Goal: Communication & Community: Answer question/provide support

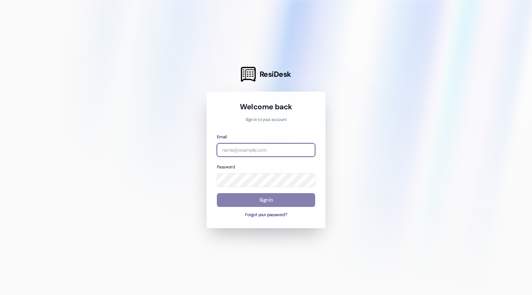
click at [260, 149] on input "email" at bounding box center [266, 150] width 98 height 14
type input "[EMAIL_ADDRESS][DOMAIN_NAME]"
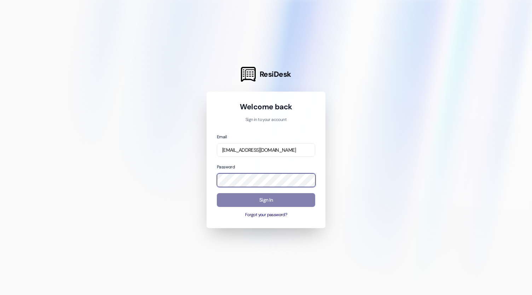
scroll to position [0, 0]
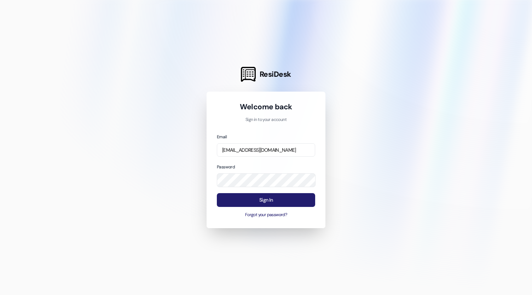
click at [260, 198] on button "Sign In" at bounding box center [266, 200] width 98 height 14
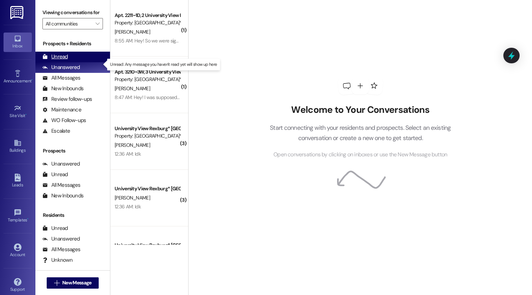
click at [67, 62] on div "Unread (0)" at bounding box center [72, 57] width 75 height 11
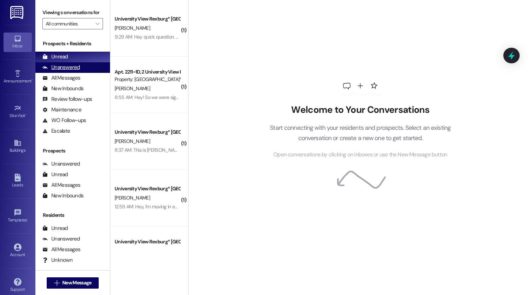
click at [92, 72] on div "Unanswered (0)" at bounding box center [72, 67] width 75 height 11
click at [86, 60] on div "Unread (0)" at bounding box center [72, 57] width 75 height 11
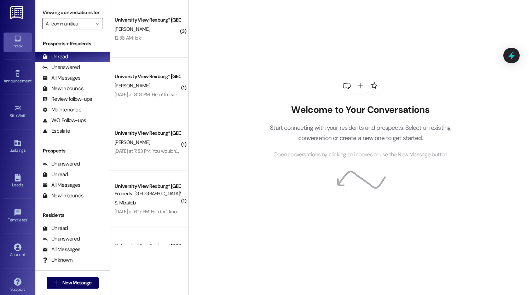
scroll to position [660, 0]
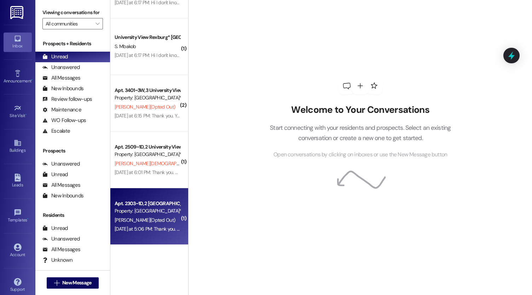
click at [138, 218] on span "[PERSON_NAME] (Opted Out)" at bounding box center [145, 220] width 60 height 6
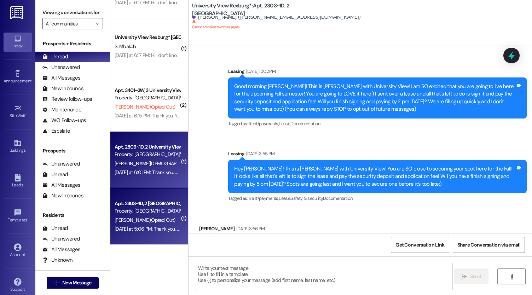
click at [134, 170] on div "Yesterday at 6:01 PM: Thank you. You will no longer receive texts from this thr…" at bounding box center [291, 172] width 353 height 6
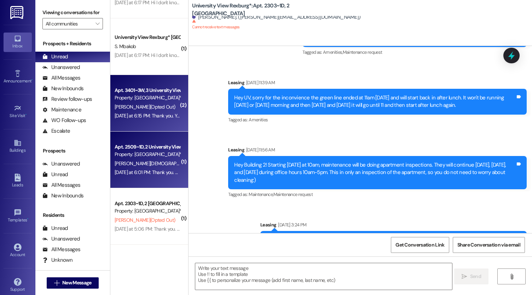
scroll to position [0, 0]
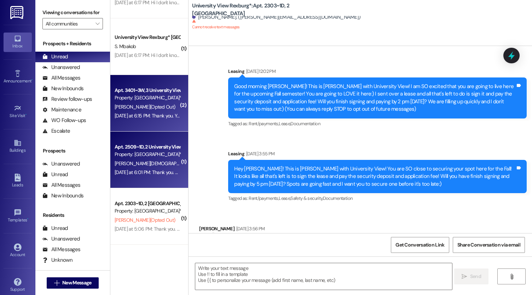
click at [131, 120] on div "Yesterday at 6:15 PM: Thank you. You will no longer receive texts from this thr…" at bounding box center [147, 115] width 67 height 9
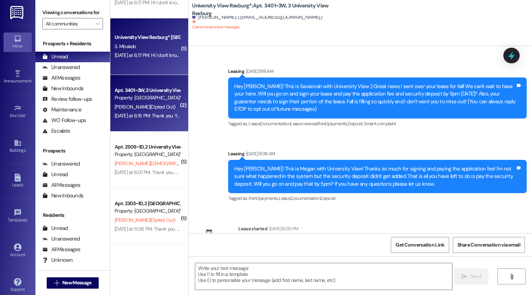
scroll to position [7333, 0]
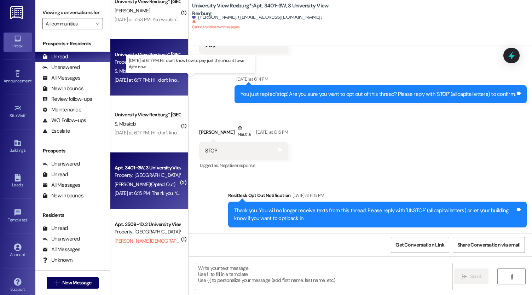
click at [134, 78] on div "Yesterday at 6:17 PM: Hi I don't know how to pay just the añount I owe right no…" at bounding box center [192, 80] width 154 height 6
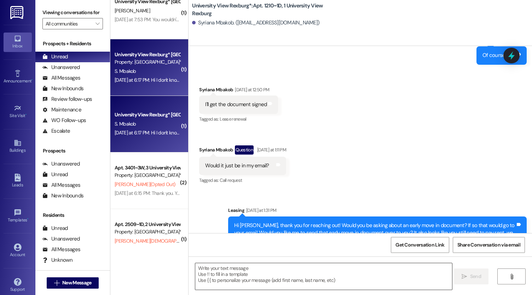
scroll to position [16373, 0]
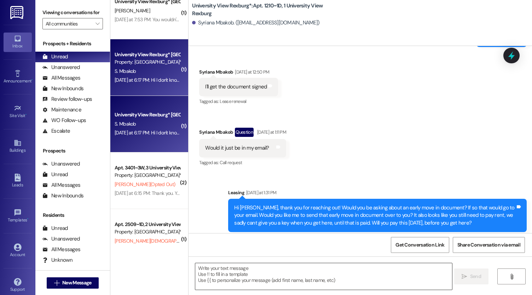
click at [243, 275] on textarea at bounding box center [323, 276] width 257 height 27
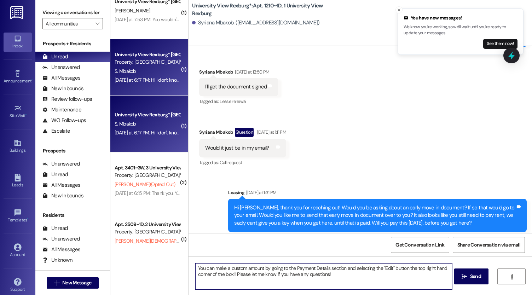
type textarea "You can make a custom amount by going to the Payment Details section and select…"
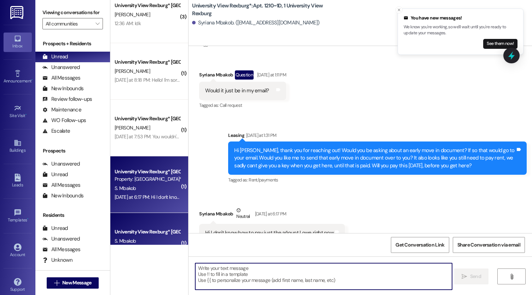
scroll to position [430, 0]
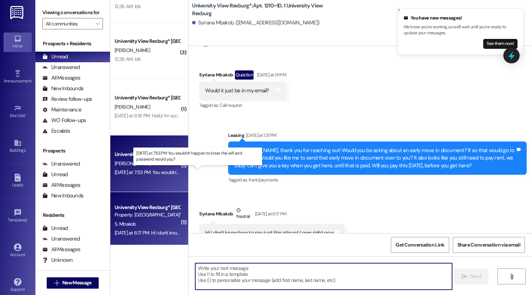
click at [148, 172] on div "Yesterday at 7:53 PM: You wouldn't happen to know the wifi and password would y…" at bounding box center [199, 172] width 169 height 6
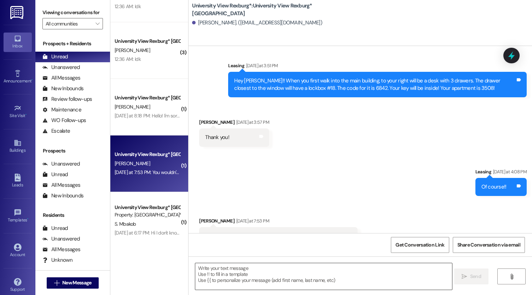
scroll to position [367, 0]
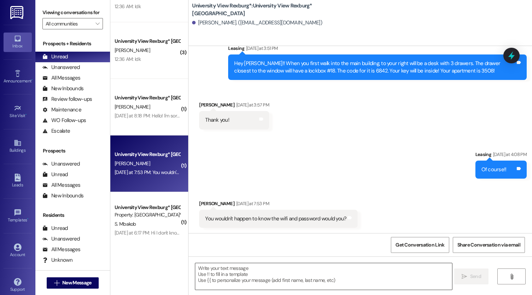
click at [216, 272] on textarea at bounding box center [323, 276] width 257 height 27
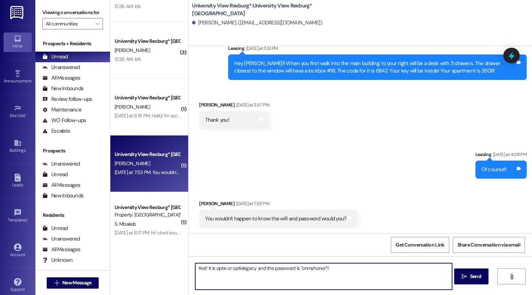
type textarea "Yes!! It is optix or optixlegacy and the password is "onmyhonor"!!!"
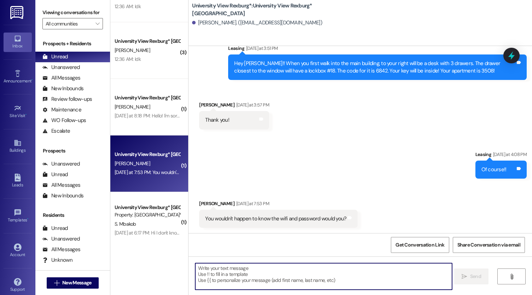
scroll to position [416, 0]
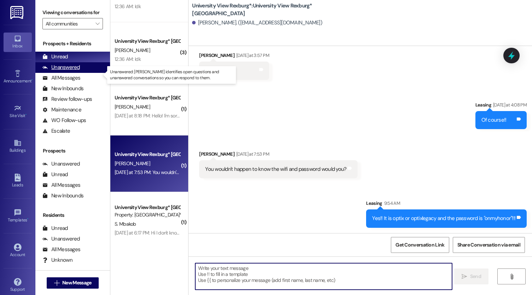
click at [72, 71] on div "Unanswered" at bounding box center [60, 67] width 37 height 7
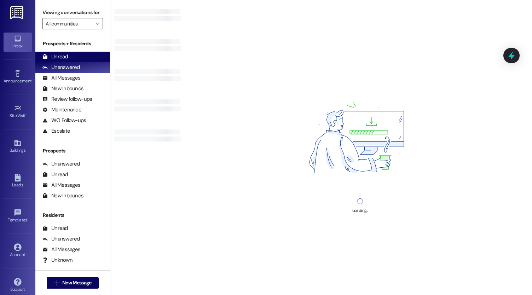
click at [70, 62] on div "Unread (0)" at bounding box center [72, 57] width 75 height 11
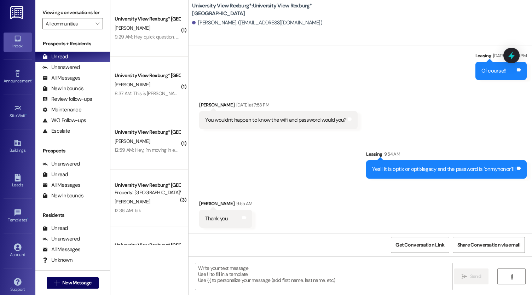
scroll to position [466, 0]
click at [237, 270] on textarea at bounding box center [323, 276] width 257 height 27
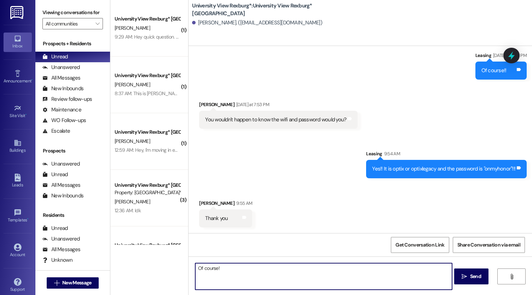
type textarea "Of course!!"
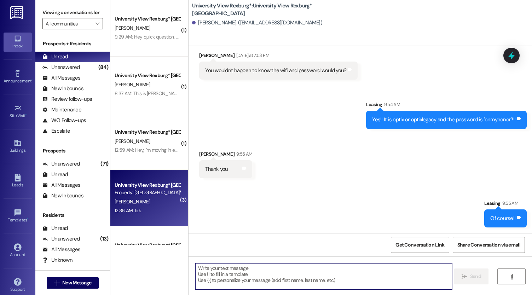
scroll to position [95, 0]
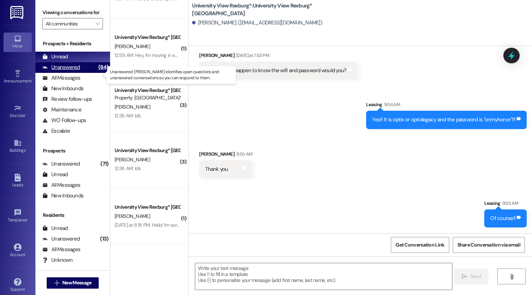
click at [70, 71] on div "Unanswered" at bounding box center [60, 67] width 37 height 7
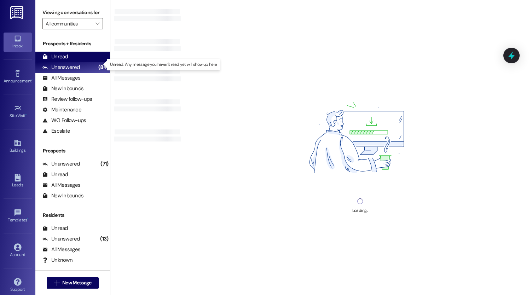
click at [67, 62] on div "Unread (0)" at bounding box center [72, 57] width 75 height 11
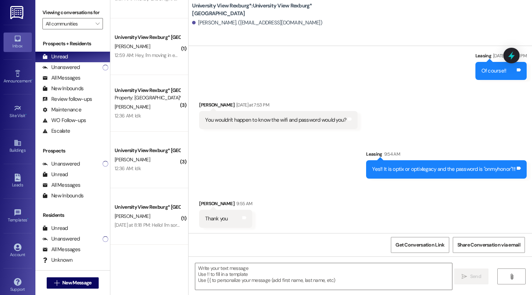
scroll to position [515, 0]
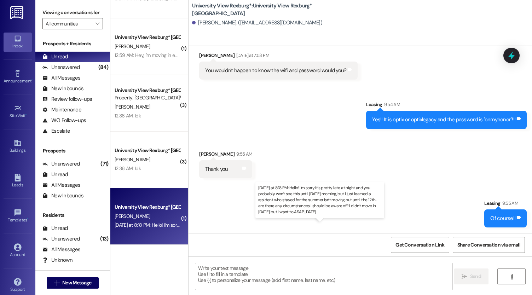
click at [160, 227] on div "Yesterday at 8:18 PM: Hello! I'm sorry it's pretty late at night and you probab…" at bounding box center [415, 225] width 600 height 6
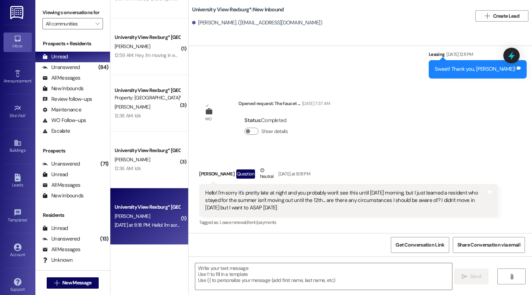
scroll to position [331, 0]
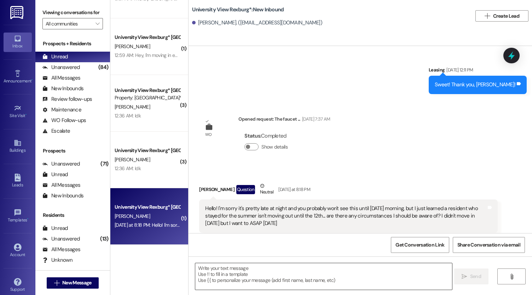
click at [241, 266] on textarea at bounding box center [323, 276] width 257 height 27
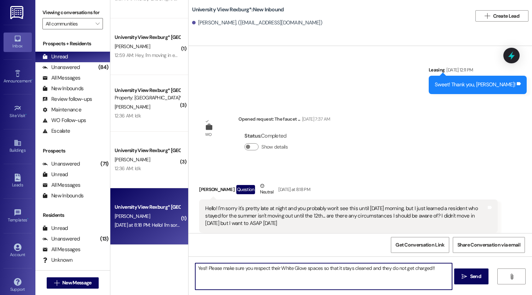
type textarea "Yes!! Please make sure you respect their White Glove spaces so that it stays cl…"
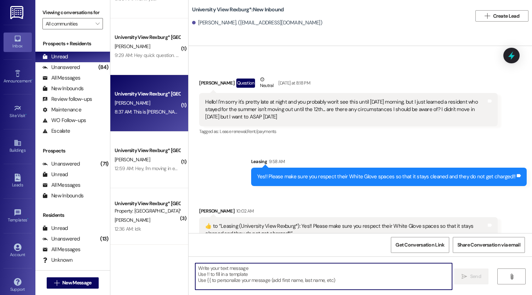
scroll to position [0, 0]
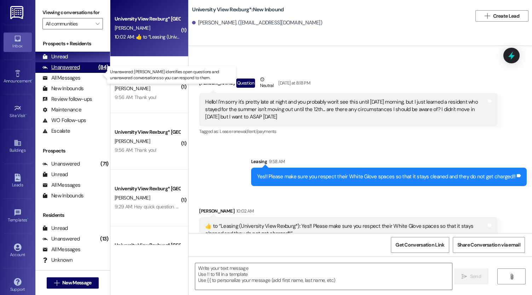
click at [61, 71] on div "Unanswered" at bounding box center [60, 67] width 37 height 7
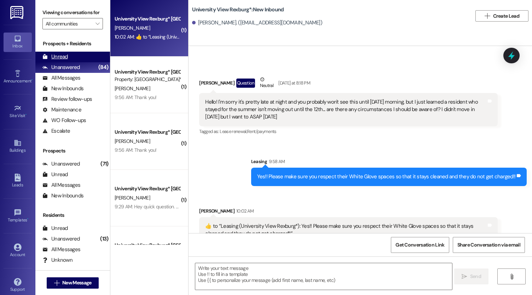
click at [64, 60] on div "Unread" at bounding box center [54, 56] width 25 height 7
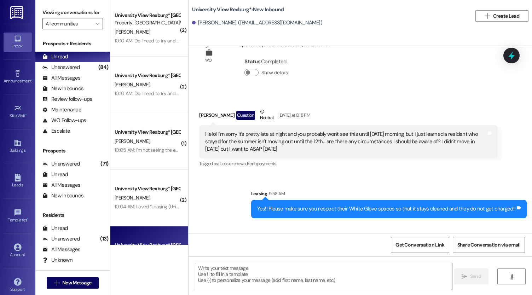
scroll to position [448, 0]
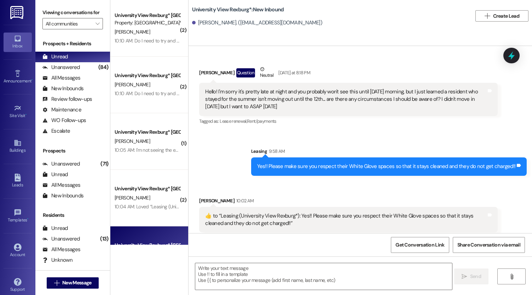
click at [209, 65] on div "Bridget Jones Question Neutral Yesterday at 8:18 PM" at bounding box center [348, 73] width 298 height 17
click at [79, 73] on div "Unanswered (82)" at bounding box center [72, 67] width 75 height 11
click at [66, 60] on div "Unread" at bounding box center [54, 56] width 25 height 7
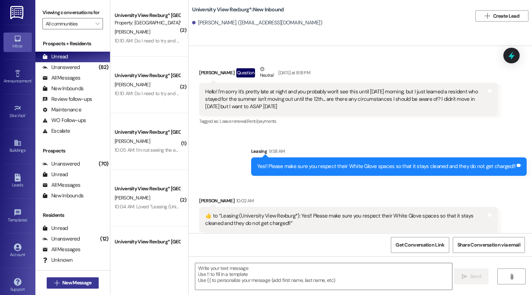
click at [72, 279] on span "New Message" at bounding box center [76, 282] width 29 height 7
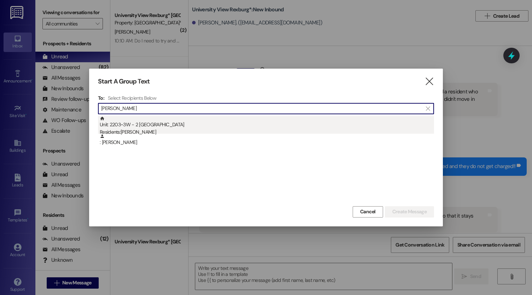
type input "mckenzie bacon"
click at [190, 121] on div "Unit: 2203~3W - 2 University View Rexburg Residents: McKenzie Bacon" at bounding box center [267, 126] width 334 height 20
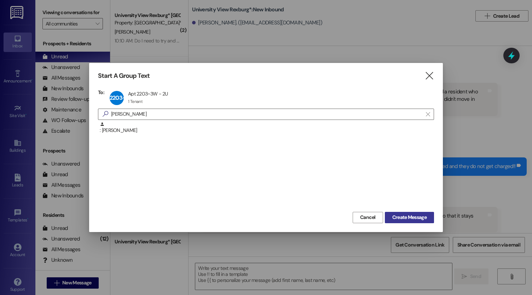
click at [408, 214] on span "Create Message" at bounding box center [409, 216] width 34 height 7
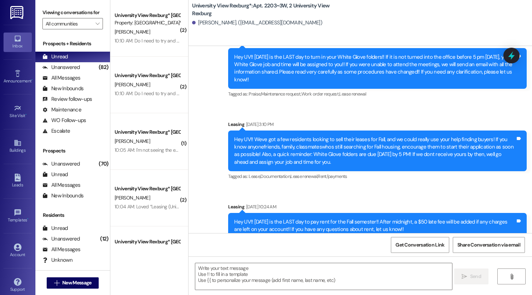
scroll to position [14567, 0]
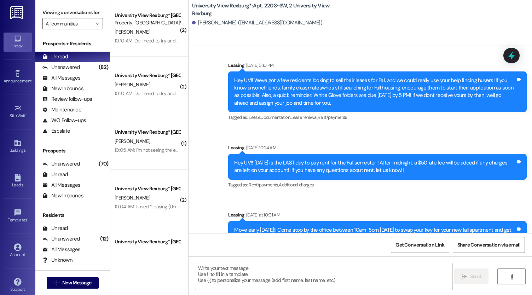
click at [238, 278] on textarea at bounding box center [323, 276] width 257 height 27
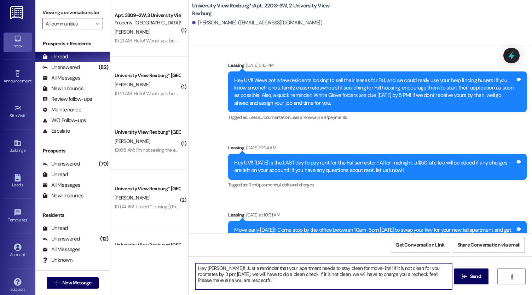
click at [403, 275] on textarea "Hey McKenzie!! Just a reminder that your apartment needs to stay clean for move…" at bounding box center [323, 276] width 257 height 27
click at [383, 281] on textarea "Hey McKenzie!! Just a reminder that your apartment needs to stay clean for move…" at bounding box center [323, 276] width 257 height 27
click at [429, 265] on textarea "Hey McKenzie!! Just a reminder that your apartment needs to stay clean for move…" at bounding box center [323, 276] width 257 height 27
click at [427, 279] on textarea "Hey McKenzie!! Just a reminder that your apartment needs to stay clean for move…" at bounding box center [323, 276] width 257 height 27
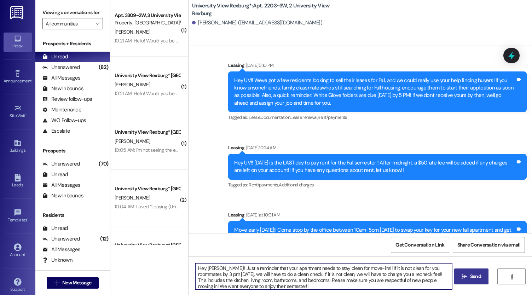
type textarea "Hey McKenzie!! Just a reminder that your apartment needs to stay clean for move…"
click at [469, 278] on span "Send" at bounding box center [475, 275] width 14 height 7
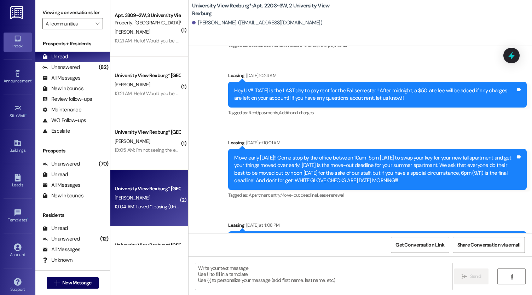
scroll to position [264, 0]
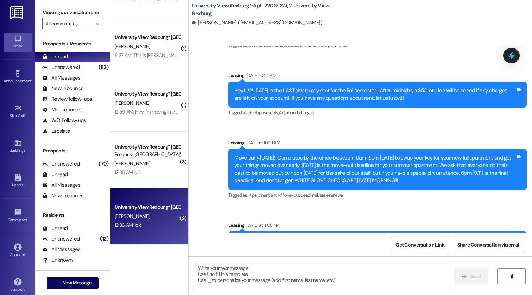
click at [133, 212] on div "V. Aguilar" at bounding box center [147, 216] width 67 height 9
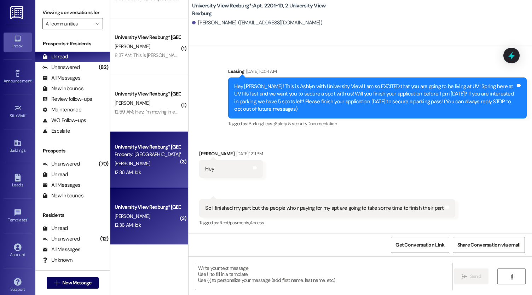
scroll to position [24156, 0]
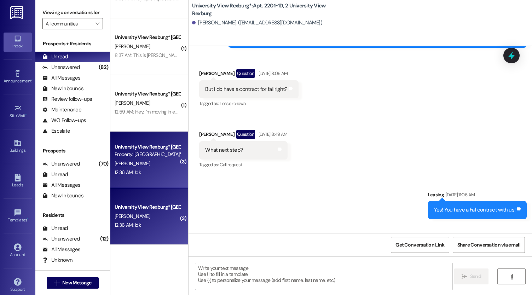
click at [248, 266] on textarea at bounding box center [323, 276] width 257 height 27
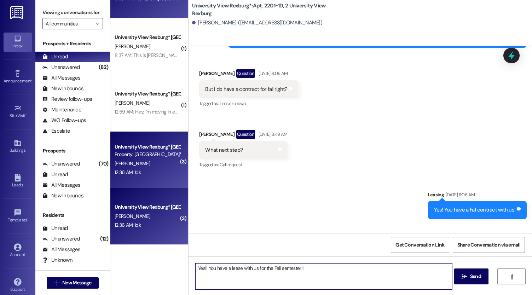
type textarea "Yes!! You have a lease with us for the Fall semester!!"
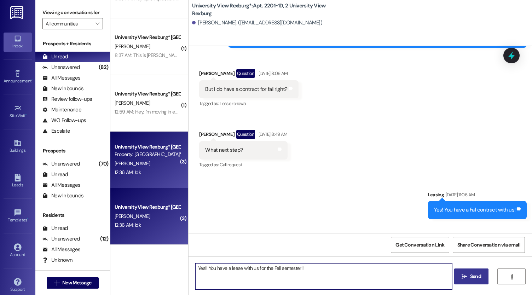
click at [471, 279] on span "Send" at bounding box center [475, 275] width 11 height 7
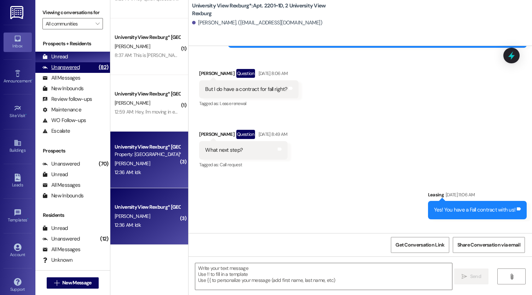
click at [74, 71] on div "Unanswered" at bounding box center [60, 67] width 37 height 7
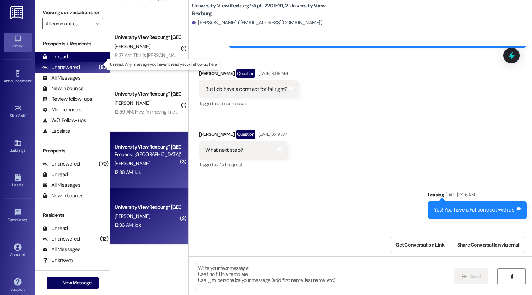
click at [61, 60] on div "Unread" at bounding box center [54, 56] width 25 height 7
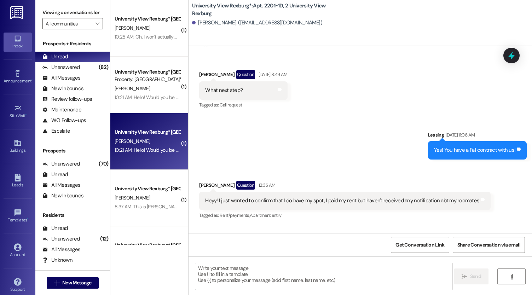
scroll to position [38, 0]
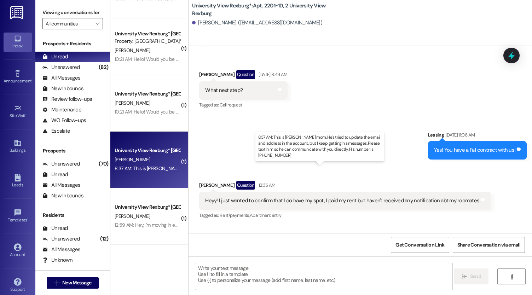
click at [155, 171] on div "8:37 AM: This is Jacobs mom. He's tried to update the email and address in the …" at bounding box center [342, 168] width 454 height 6
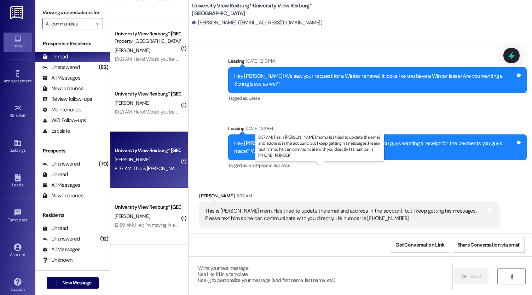
scroll to position [198, 0]
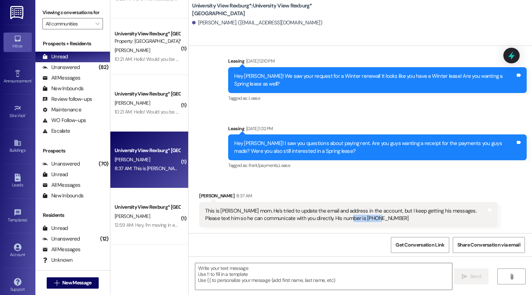
drag, startPoint x: 324, startPoint y: 218, endPoint x: 358, endPoint y: 221, distance: 34.0
click at [358, 221] on div "This is Jacobs mom. He's tried to update the email and address in the account, …" at bounding box center [345, 214] width 281 height 15
copy div "505-592-7947"
click at [19, 184] on div "Leads" at bounding box center [17, 184] width 35 height 7
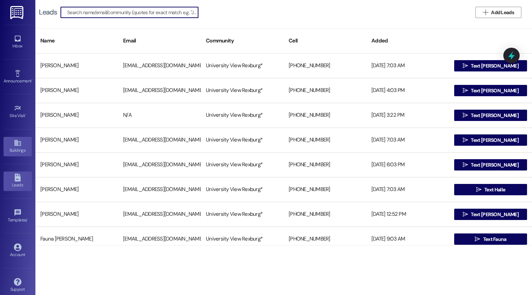
click at [4, 142] on link "Buildings" at bounding box center [18, 146] width 28 height 19
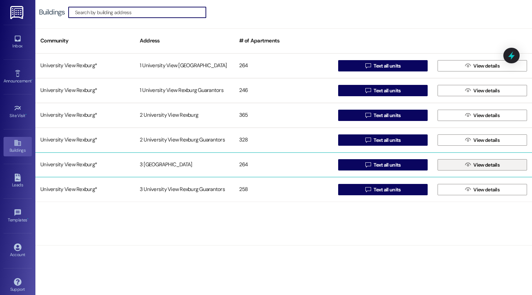
click at [474, 164] on span "View details" at bounding box center [486, 164] width 26 height 7
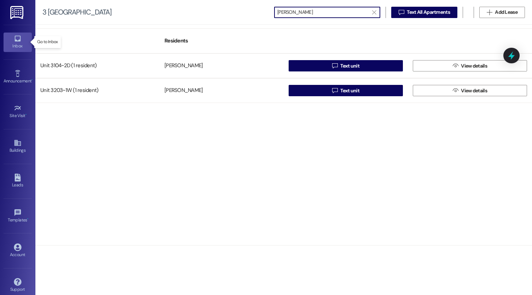
type input "[PERSON_NAME]"
click at [20, 44] on div "Inbox" at bounding box center [17, 45] width 35 height 7
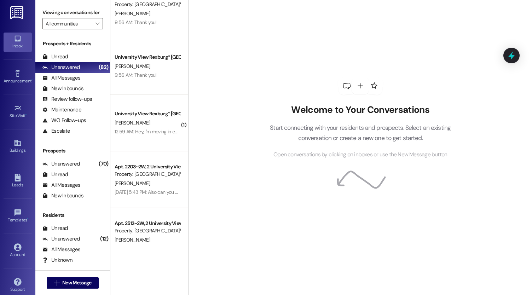
scroll to position [301, 0]
click at [81, 279] on span "New Message" at bounding box center [76, 282] width 29 height 7
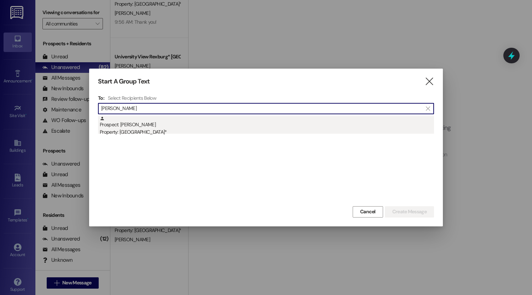
type input "[PERSON_NAME]"
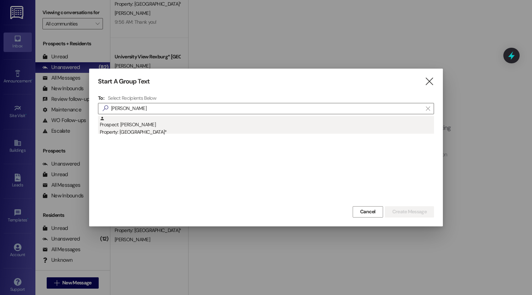
click at [148, 121] on div "Prospect: [PERSON_NAME] Property: [GEOGRAPHIC_DATA]*" at bounding box center [267, 126] width 334 height 20
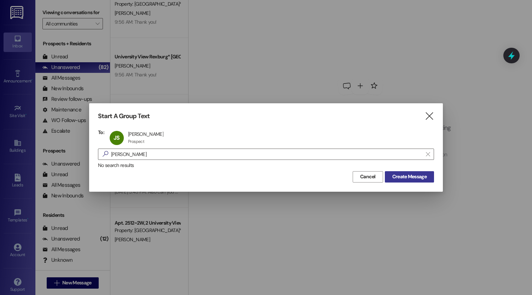
click at [414, 173] on span "Create Message" at bounding box center [409, 176] width 34 height 7
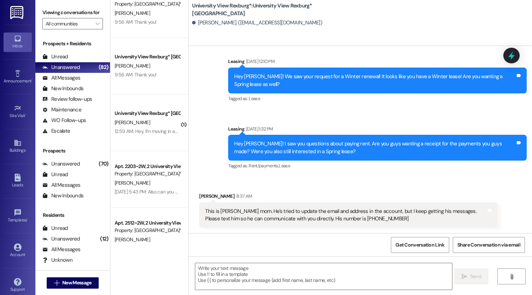
scroll to position [198, 0]
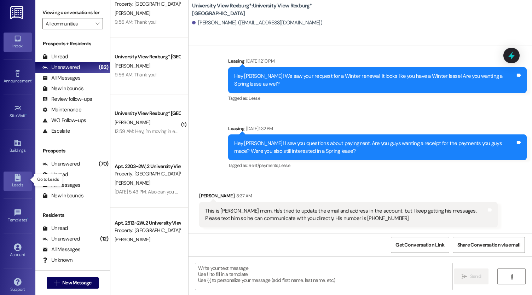
click at [17, 184] on div "Leads" at bounding box center [17, 184] width 35 height 7
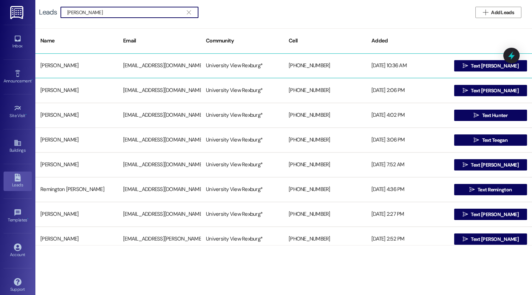
type input "[PERSON_NAME]"
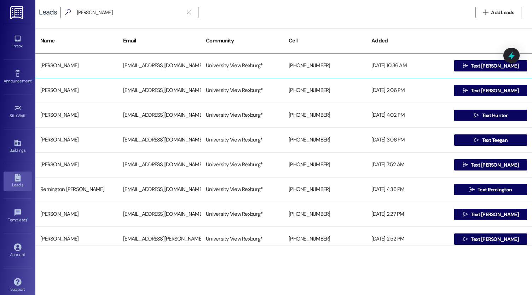
click at [64, 65] on div "[PERSON_NAME]" at bounding box center [76, 66] width 83 height 14
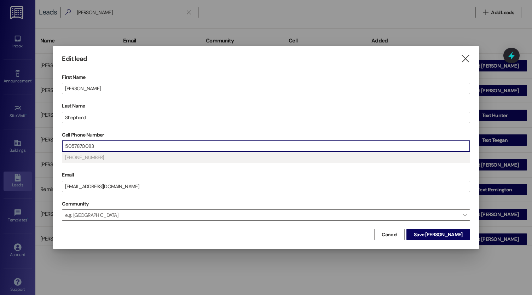
click at [102, 149] on input "5057870083" at bounding box center [265, 146] width 407 height 11
click at [450, 235] on span "Save Jacob" at bounding box center [437, 234] width 48 height 7
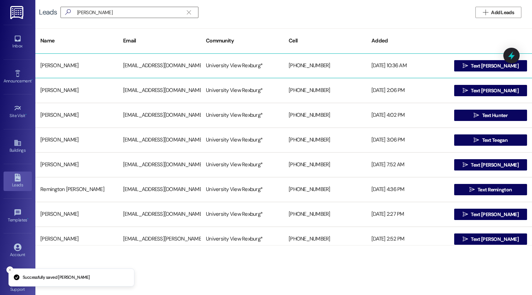
click at [55, 67] on div "[PERSON_NAME]" at bounding box center [76, 66] width 83 height 14
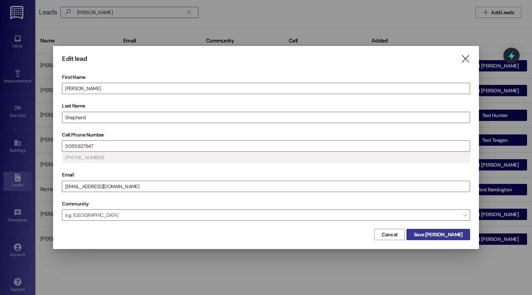
click at [449, 233] on span "Save Jacob" at bounding box center [437, 234] width 48 height 7
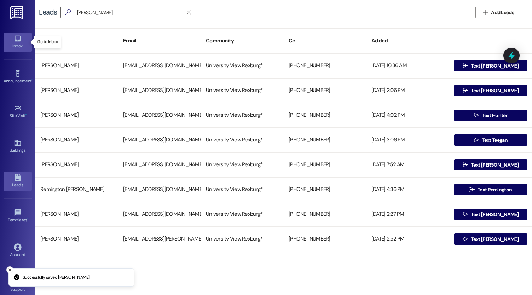
click at [24, 40] on link "Inbox" at bounding box center [18, 42] width 28 height 19
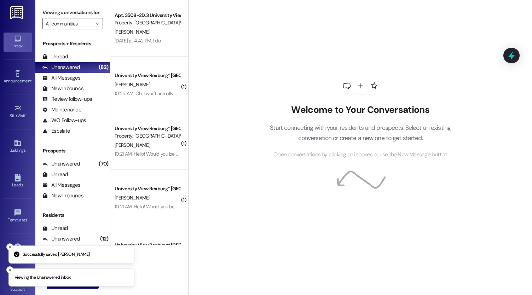
click at [7, 245] on button "Close toast" at bounding box center [9, 246] width 7 height 7
click at [10, 271] on icon "Close toast" at bounding box center [10, 270] width 4 height 4
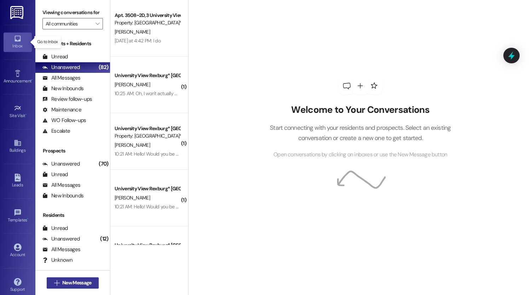
click at [70, 284] on span "New Message" at bounding box center [76, 282] width 29 height 7
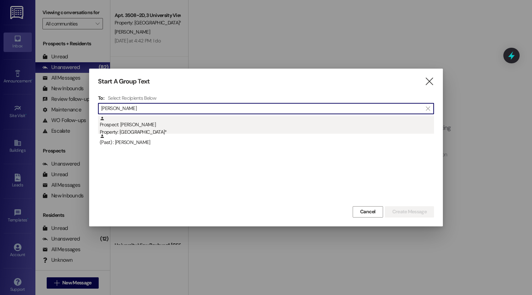
type input "[PERSON_NAME]"
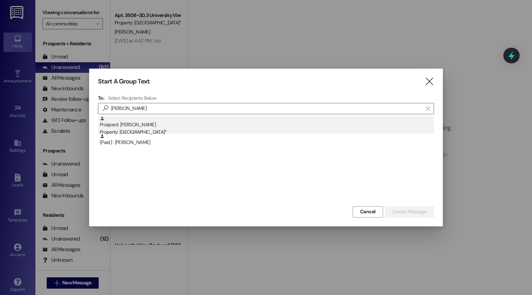
click at [148, 130] on div "Property: [GEOGRAPHIC_DATA]*" at bounding box center [267, 131] width 334 height 7
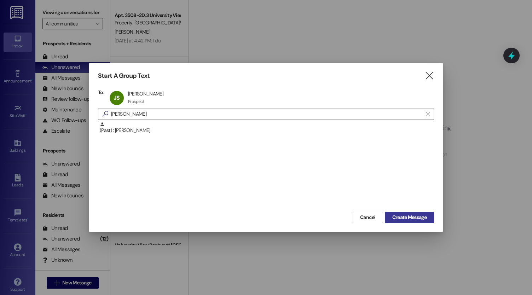
click at [413, 218] on span "Create Message" at bounding box center [409, 216] width 34 height 7
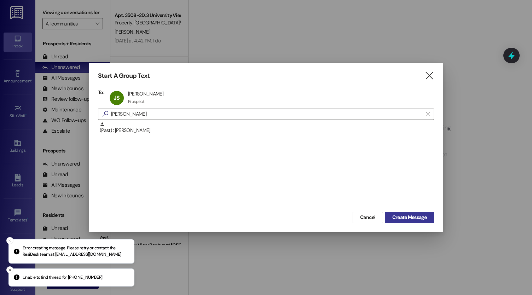
click at [402, 219] on span "Create Message" at bounding box center [409, 216] width 34 height 7
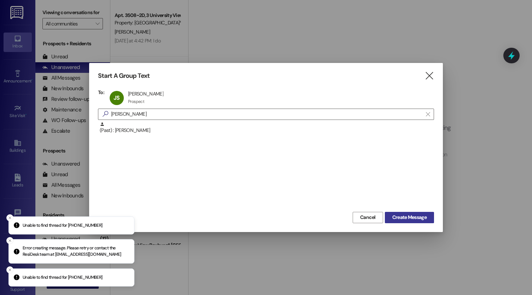
click at [402, 219] on span "Create Message" at bounding box center [409, 216] width 34 height 7
click at [428, 75] on icon "" at bounding box center [429, 75] width 10 height 7
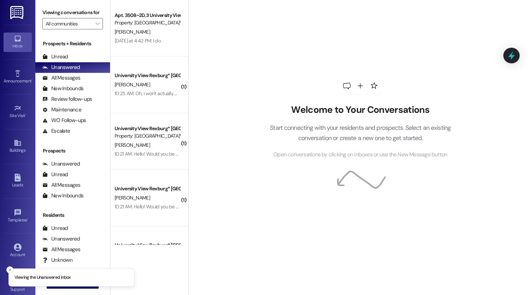
click at [6, 269] on button "Close toast" at bounding box center [9, 269] width 7 height 7
click at [67, 283] on span "New Message" at bounding box center [76, 282] width 29 height 7
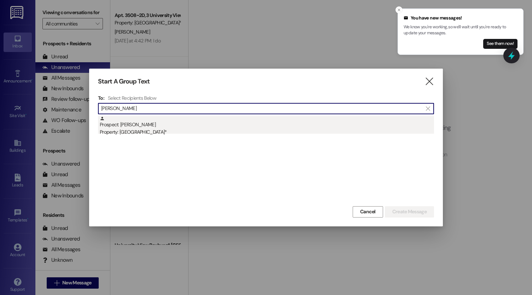
type input "[PERSON_NAME]"
click at [153, 133] on div "Property: [GEOGRAPHIC_DATA]*" at bounding box center [267, 131] width 334 height 7
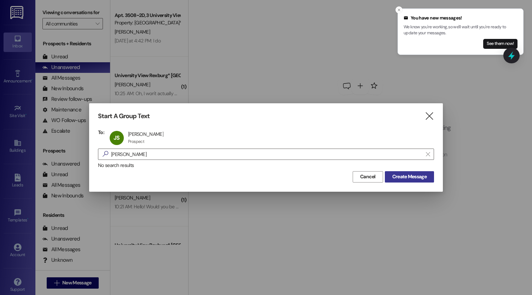
click at [402, 176] on span "Create Message" at bounding box center [409, 176] width 34 height 7
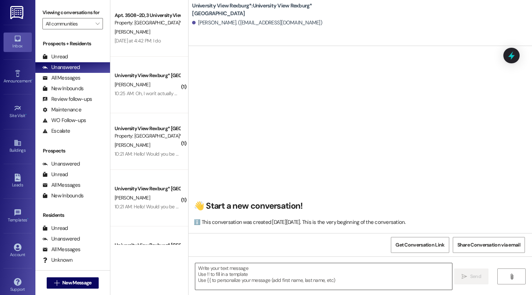
click at [252, 280] on textarea at bounding box center [323, 276] width 257 height 27
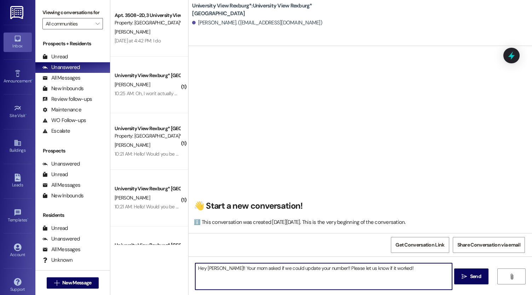
type textarea "Hey [PERSON_NAME]!! Your mom asked if we could update your number!! Please let …"
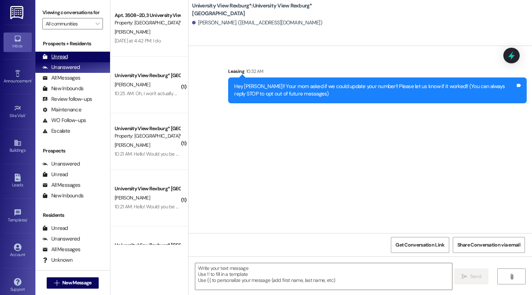
click at [74, 61] on div "Unread (0)" at bounding box center [72, 57] width 75 height 11
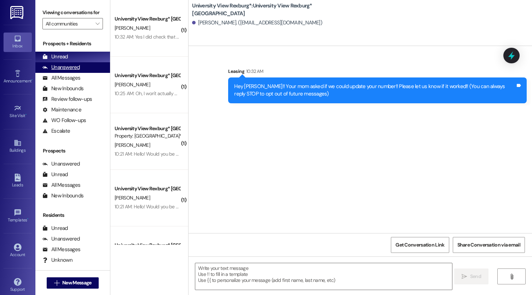
click at [85, 73] on div "Unanswered (0)" at bounding box center [72, 67] width 75 height 11
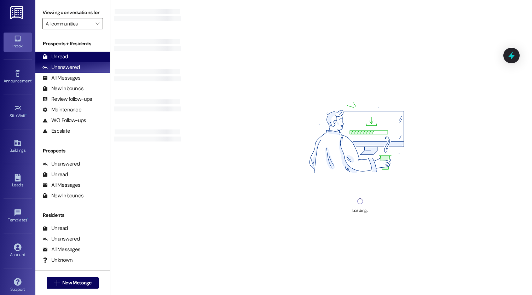
click at [80, 62] on div "Unread (0)" at bounding box center [72, 57] width 75 height 11
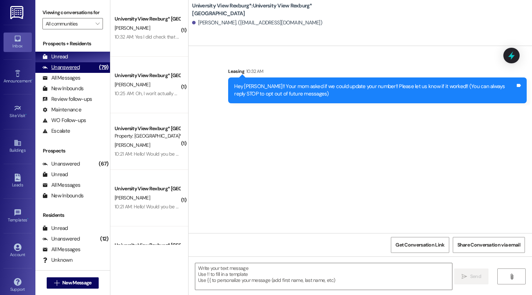
click at [73, 71] on div "Unanswered" at bounding box center [60, 67] width 37 height 7
click at [66, 60] on div "Unread" at bounding box center [54, 56] width 25 height 7
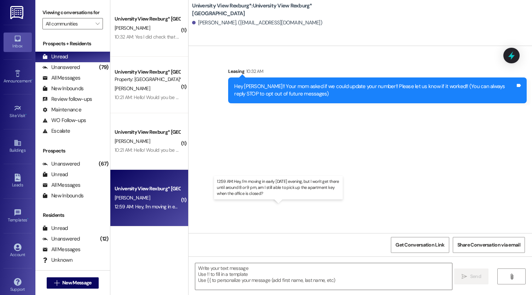
click at [153, 206] on div "12:59 AM: Hey, I'm moving in early [DATE] evening, but I won't get there until …" at bounding box center [280, 206] width 331 height 6
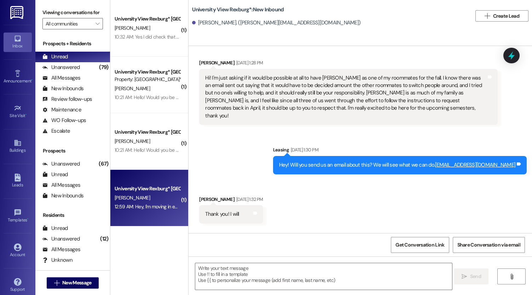
scroll to position [932, 0]
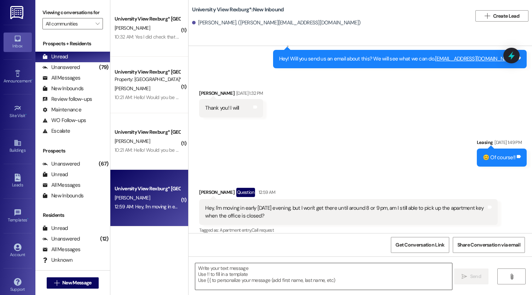
click at [241, 275] on textarea at bounding box center [323, 276] width 257 height 27
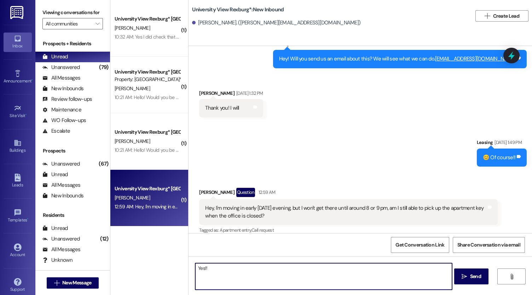
type textarea "Yes!!"
click at [75, 284] on span "New Message" at bounding box center [76, 282] width 29 height 7
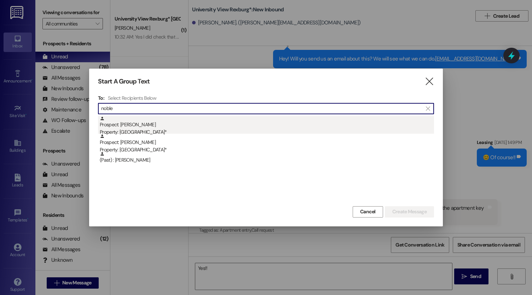
type input "noble"
click at [153, 125] on div "Prospect: [PERSON_NAME] Property: University View Rexburg*" at bounding box center [267, 126] width 334 height 20
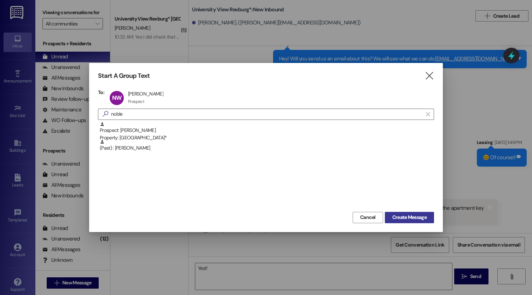
click at [416, 217] on span "Create Message" at bounding box center [409, 216] width 34 height 7
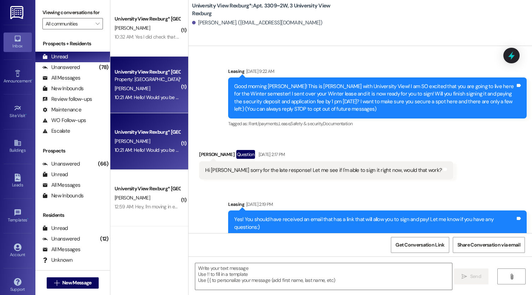
scroll to position [17575, 0]
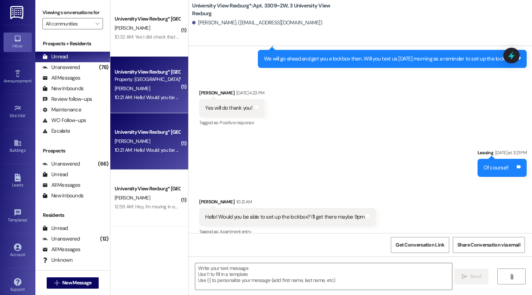
copy div "When you first walk into the main building, to your right will be a desk with 3…"
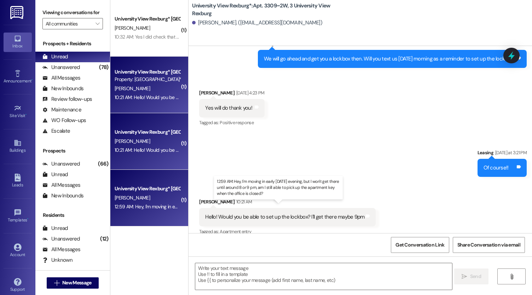
click at [151, 204] on div "12:59 AM: Hey, I'm moving in early [DATE] evening, but I won't get there until …" at bounding box center [280, 206] width 331 height 6
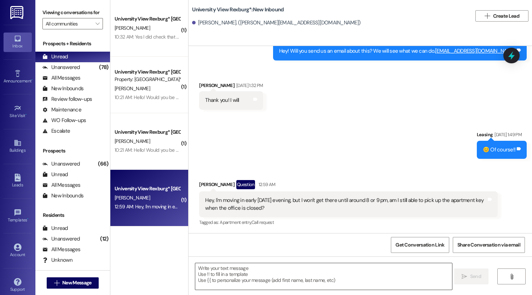
scroll to position [932, 0]
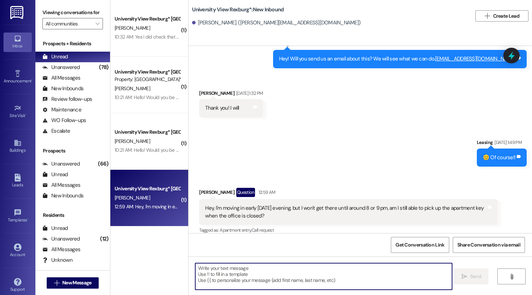
click at [276, 283] on textarea at bounding box center [323, 276] width 257 height 27
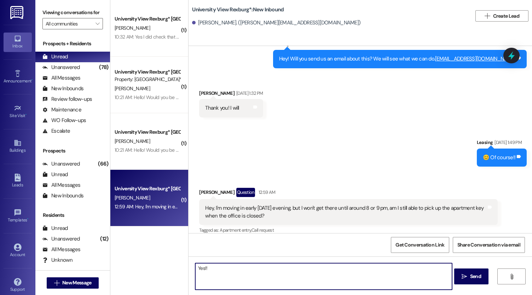
paste textarea "When you first walk into the main building, to your right will be a desk with 3…"
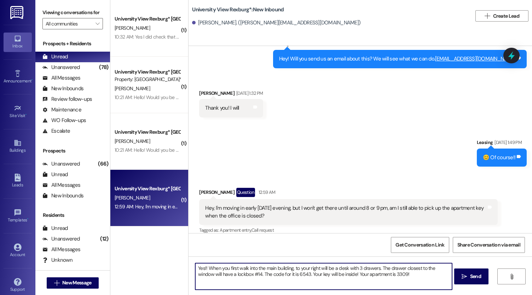
click at [239, 274] on textarea "Yes!! When you first walk into the main building, to your right will be a desk …" at bounding box center [323, 276] width 257 height 27
click at [286, 272] on textarea "Yes!! When you first walk into the main building, to your right will be a desk …" at bounding box center [323, 276] width 257 height 27
click at [381, 274] on textarea "Yes!! When you first walk into the main building, to your right will be a desk …" at bounding box center [323, 276] width 257 height 27
type textarea "Yes!! When you first walk into the main building, to your right will be a desk …"
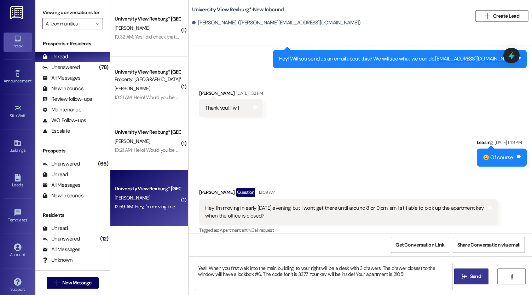
click at [471, 278] on span "Send" at bounding box center [475, 275] width 11 height 7
